Goal: Task Accomplishment & Management: Use online tool/utility

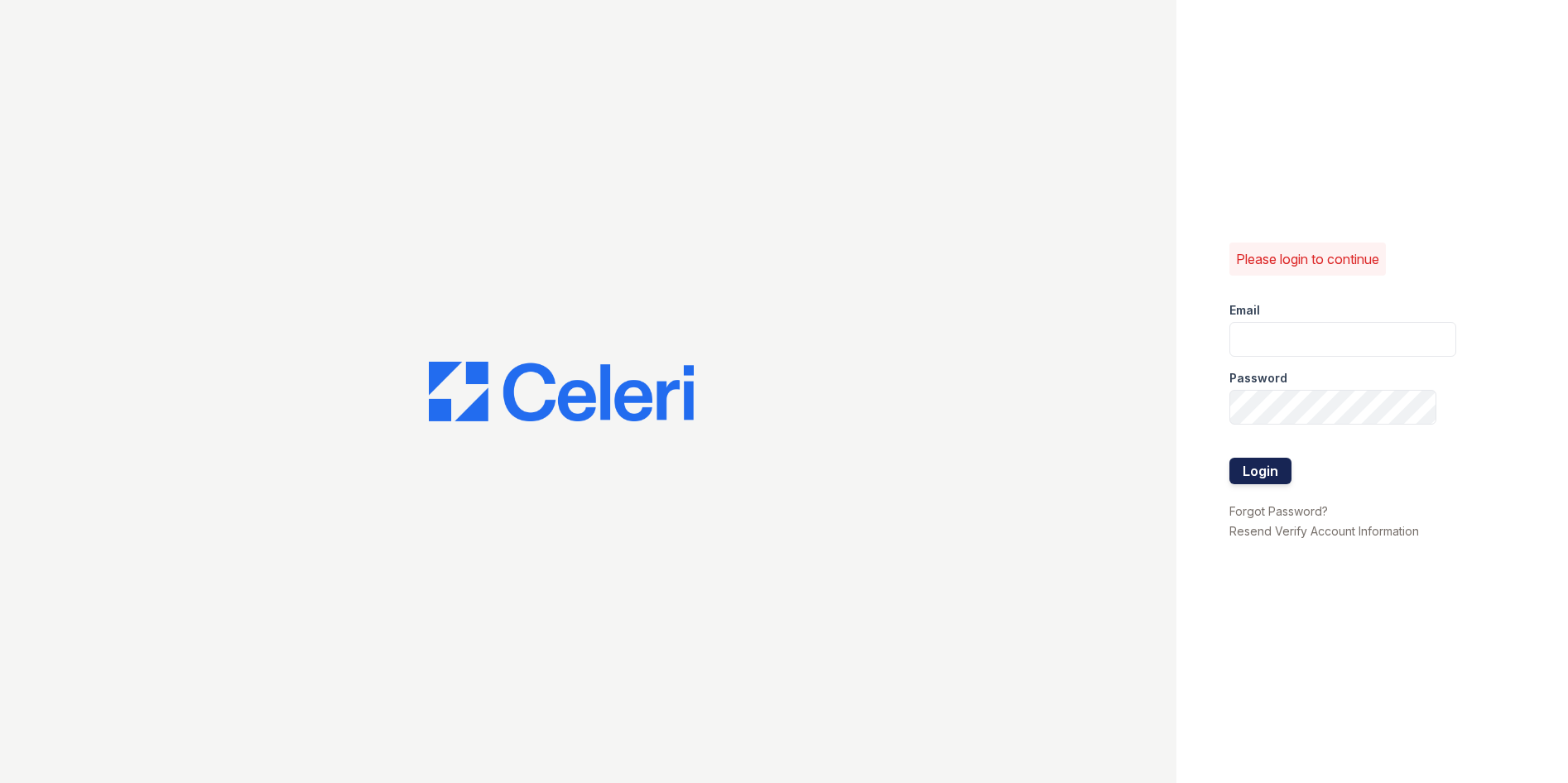
type input "sasha.gonzalez@corcoran.com"
click at [1265, 471] on button "Login" at bounding box center [1260, 471] width 62 height 27
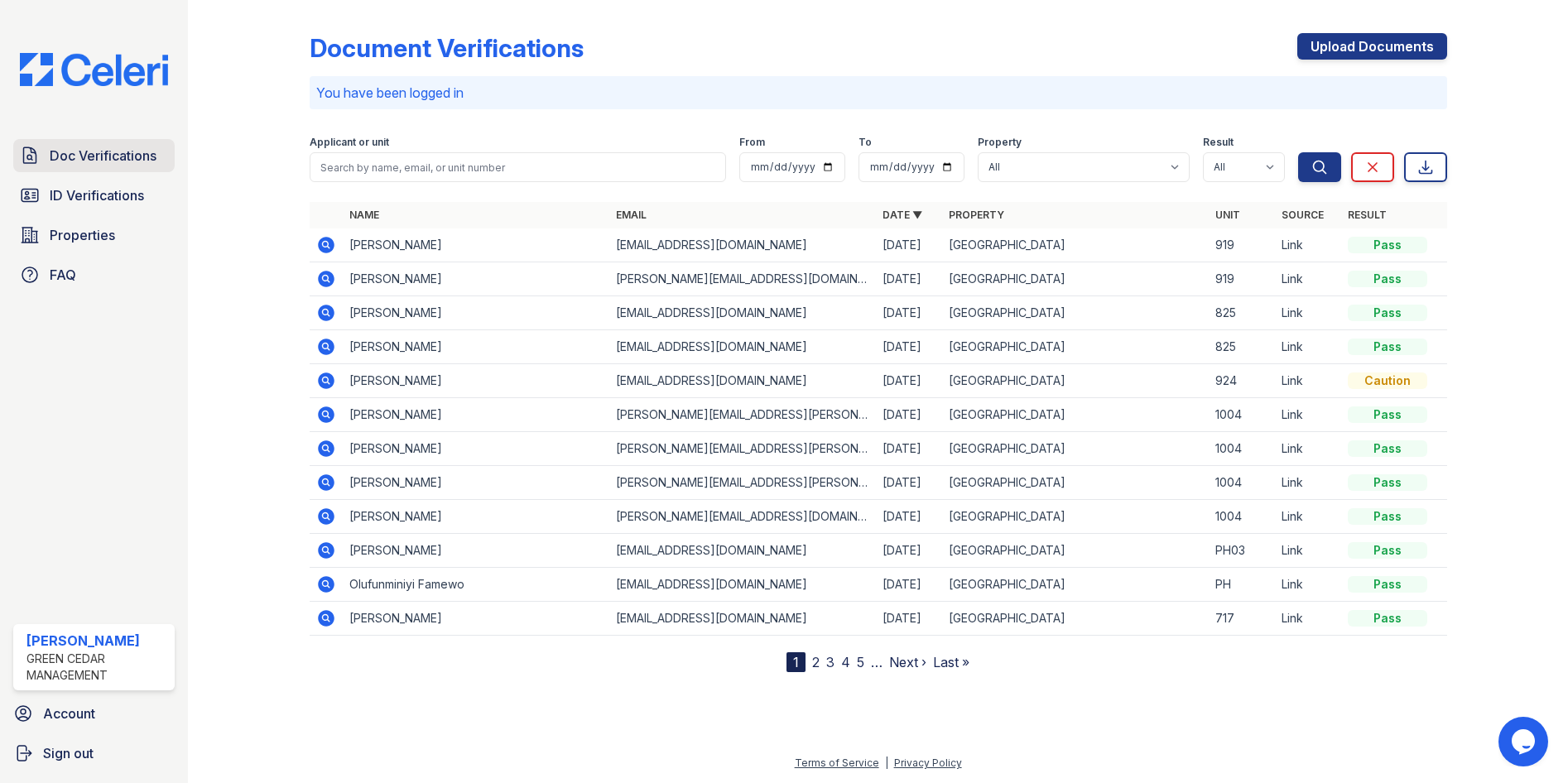
click at [96, 161] on span "Doc Verifications" at bounding box center [103, 156] width 107 height 20
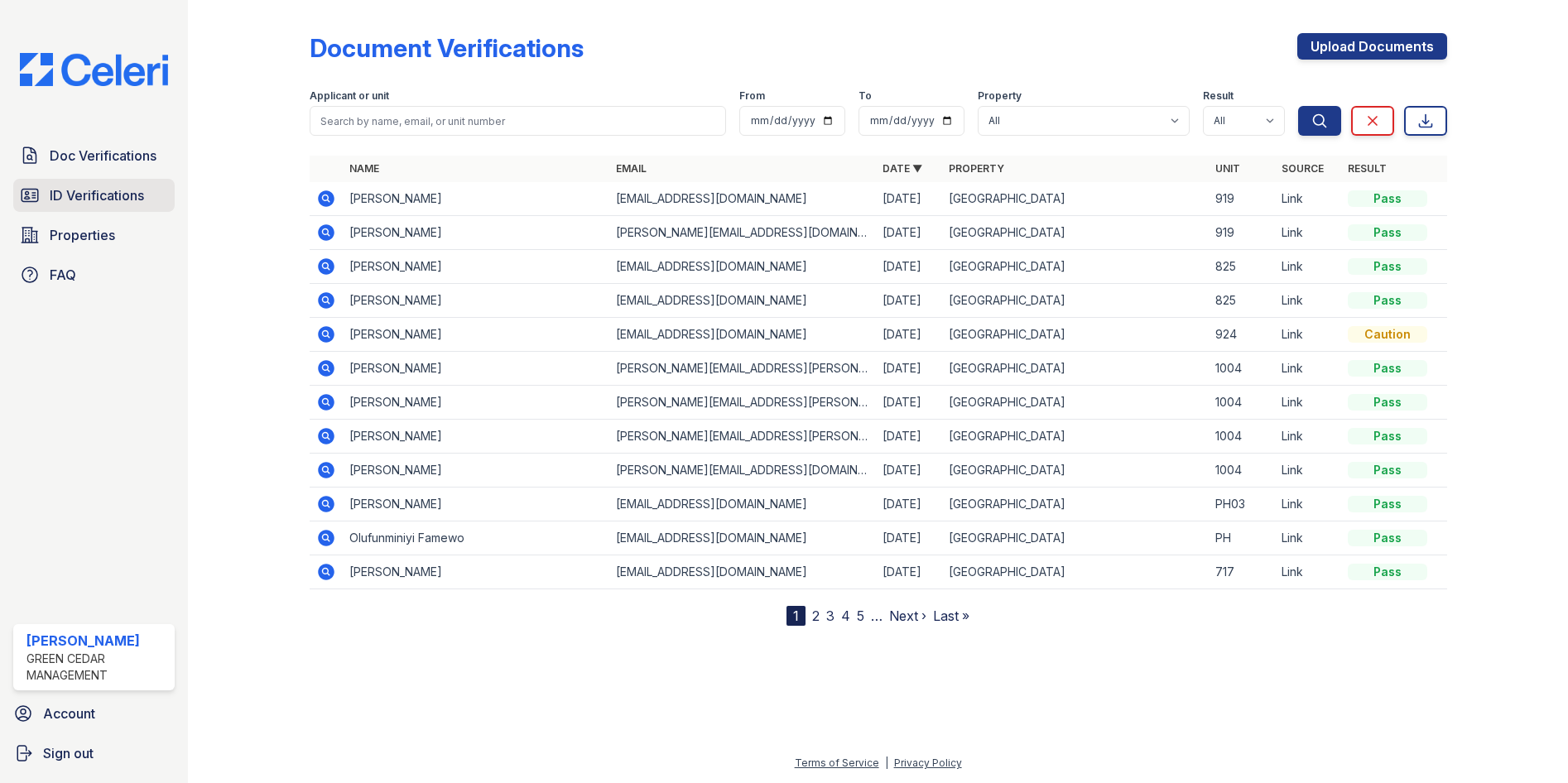
click at [89, 203] on span "ID Verifications" at bounding box center [97, 196] width 94 height 20
